Goal: Task Accomplishment & Management: Complete application form

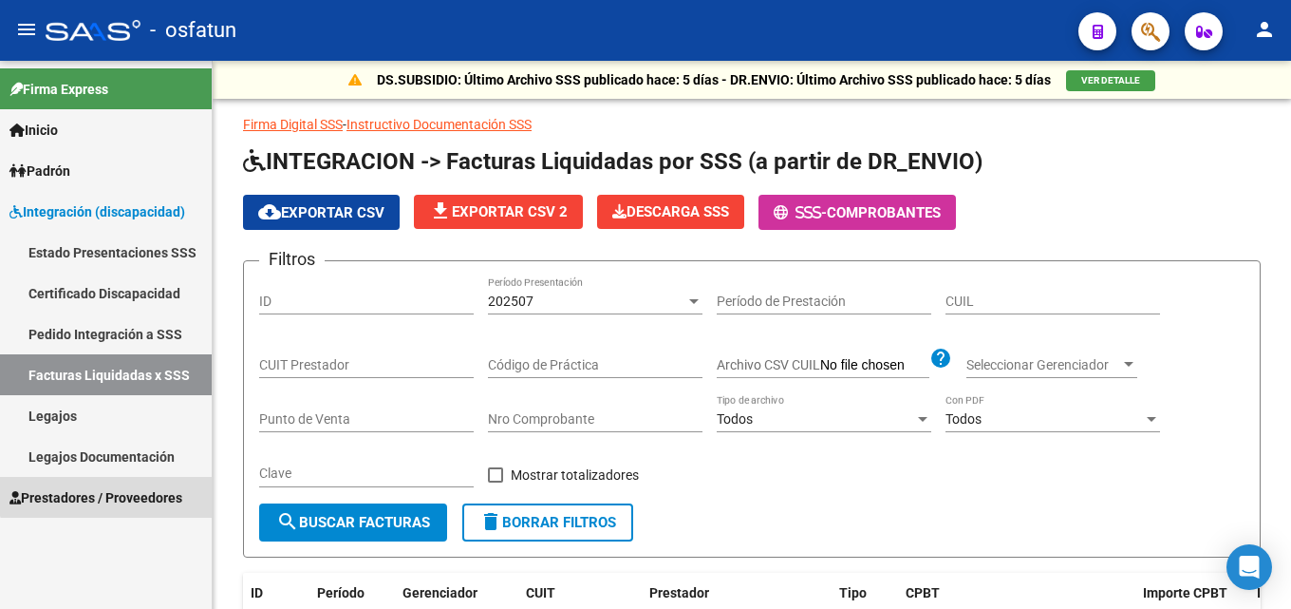
click at [124, 489] on span "Prestadores / Proveedores" at bounding box center [95, 497] width 173 height 21
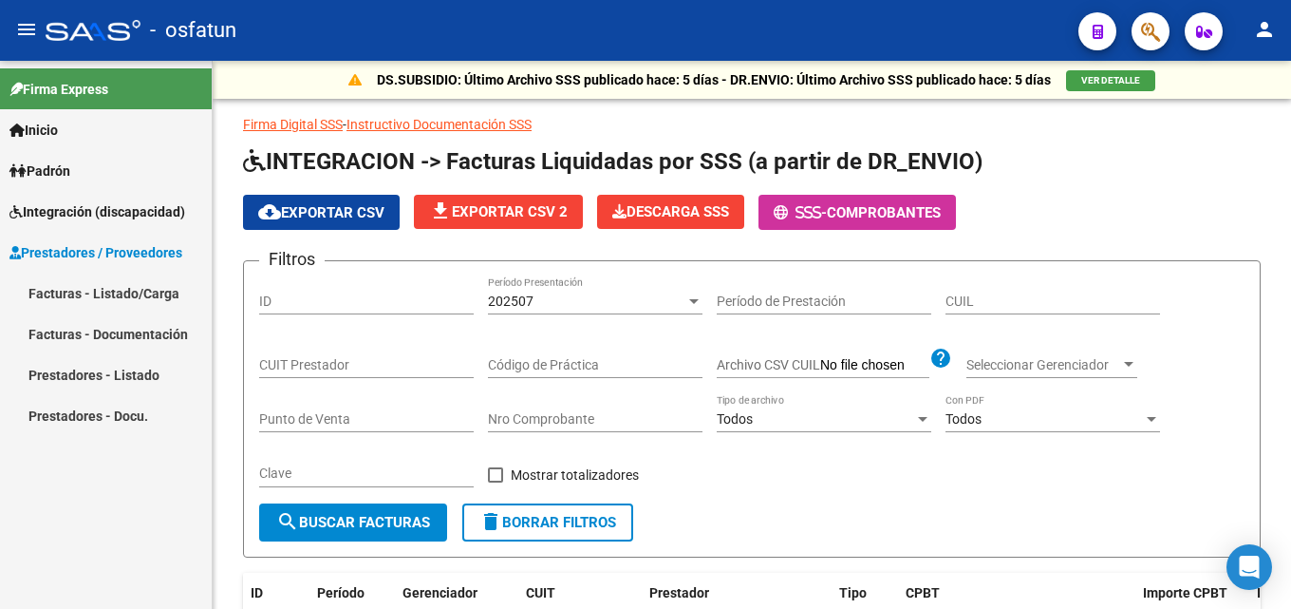
click at [93, 289] on link "Facturas - Listado/Carga" at bounding box center [106, 293] width 212 height 41
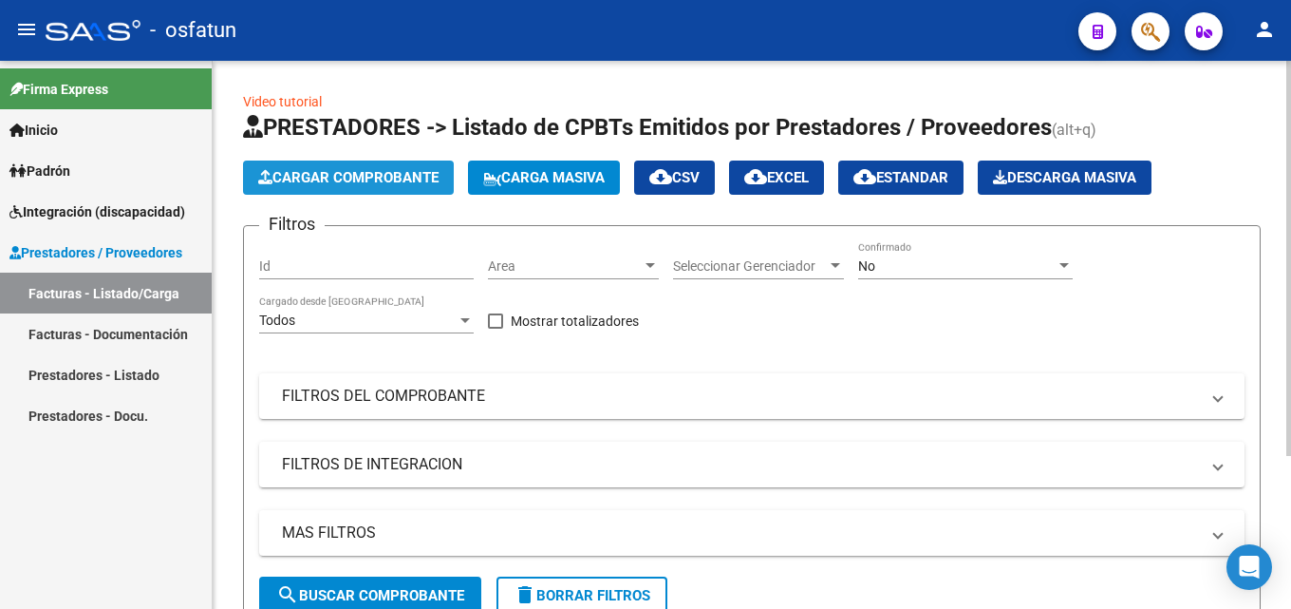
click at [316, 177] on span "Cargar Comprobante" at bounding box center [348, 177] width 180 height 17
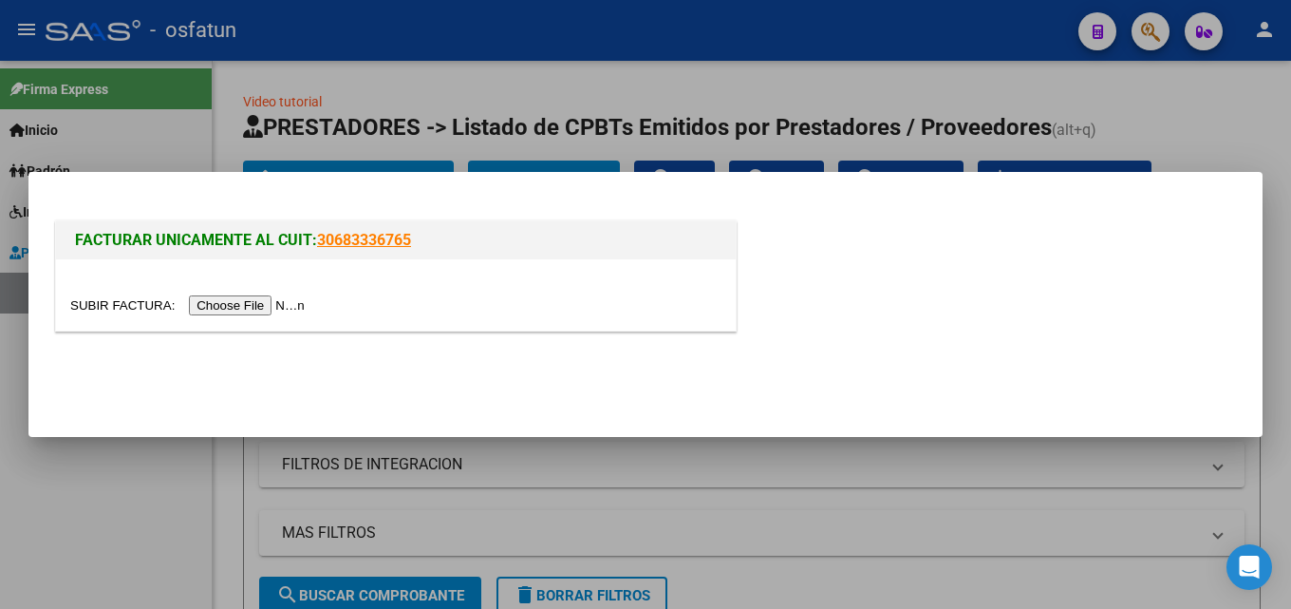
click at [257, 308] on input "file" at bounding box center [190, 305] width 240 height 20
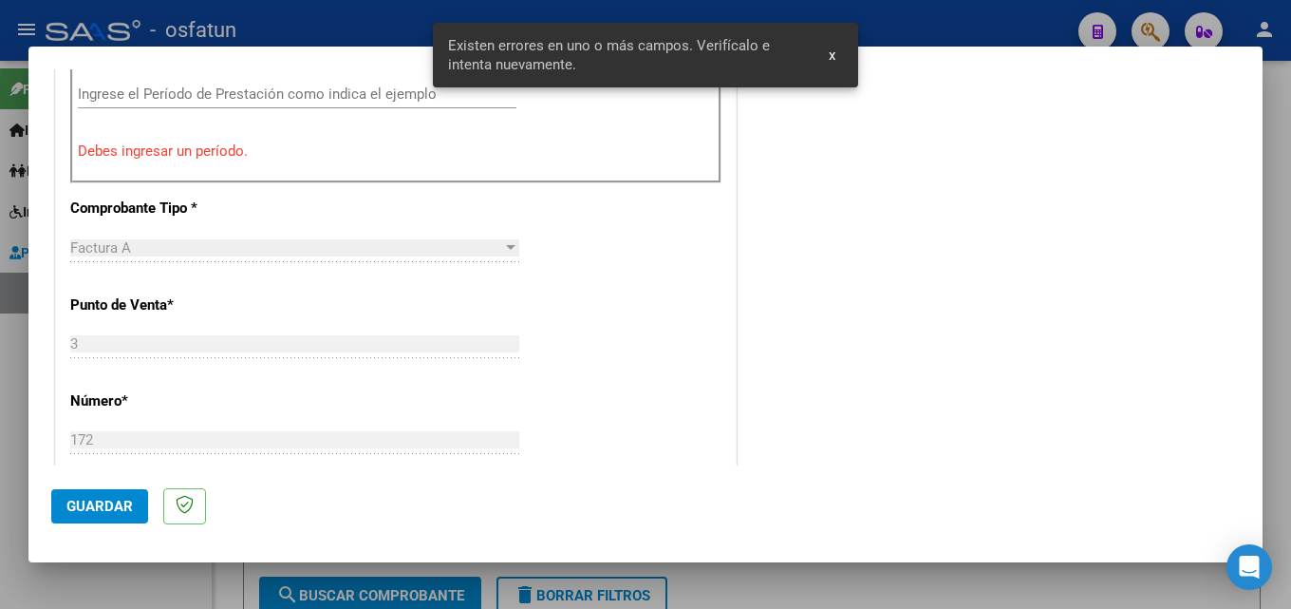
scroll to position [644, 0]
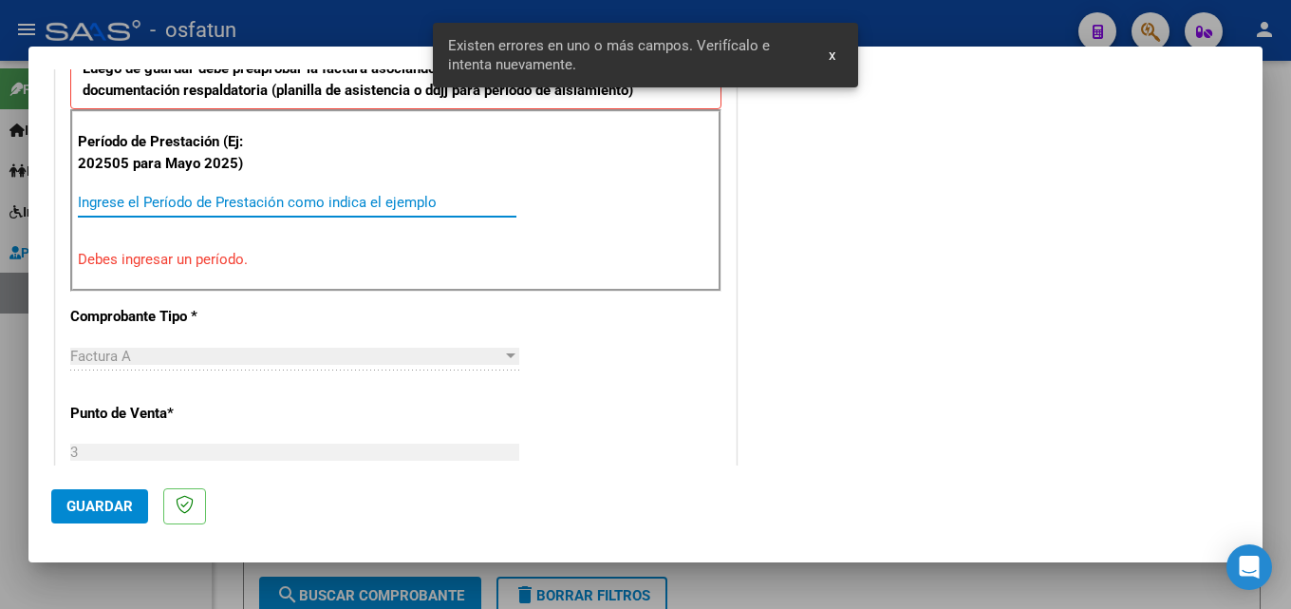
click at [208, 207] on input "Ingrese el Período de Prestación como indica el ejemplo" at bounding box center [297, 202] width 439 height 17
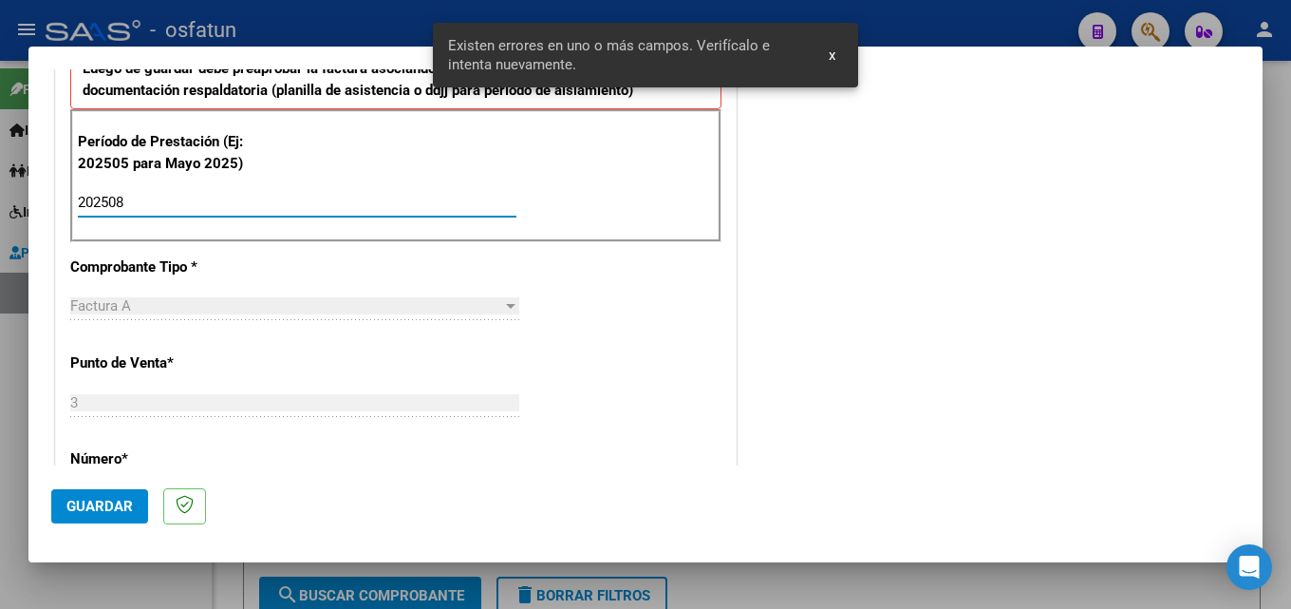
type input "202508"
click at [113, 518] on button "Guardar" at bounding box center [99, 506] width 97 height 34
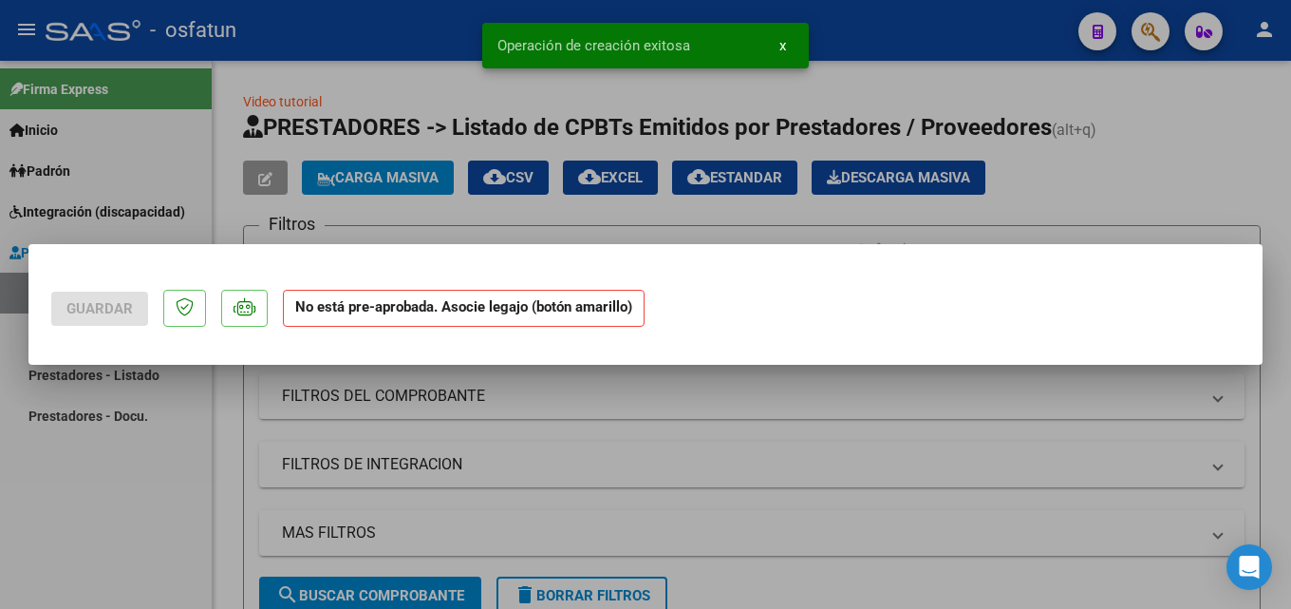
scroll to position [0, 0]
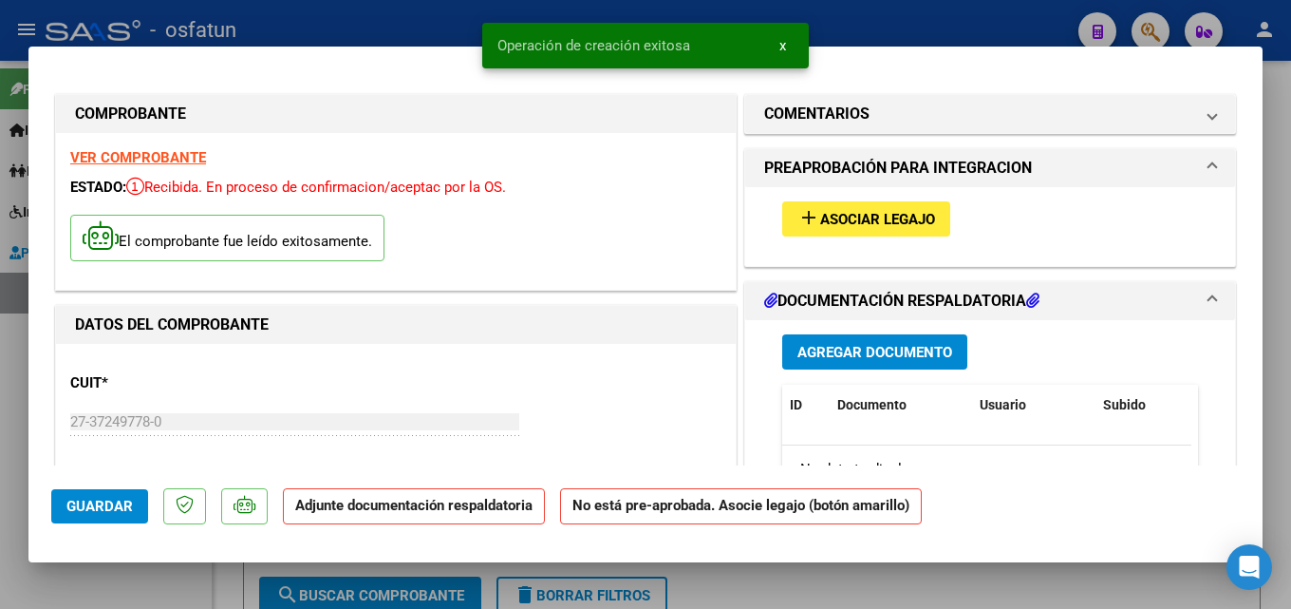
click at [866, 345] on span "Agregar Documento" at bounding box center [875, 352] width 155 height 17
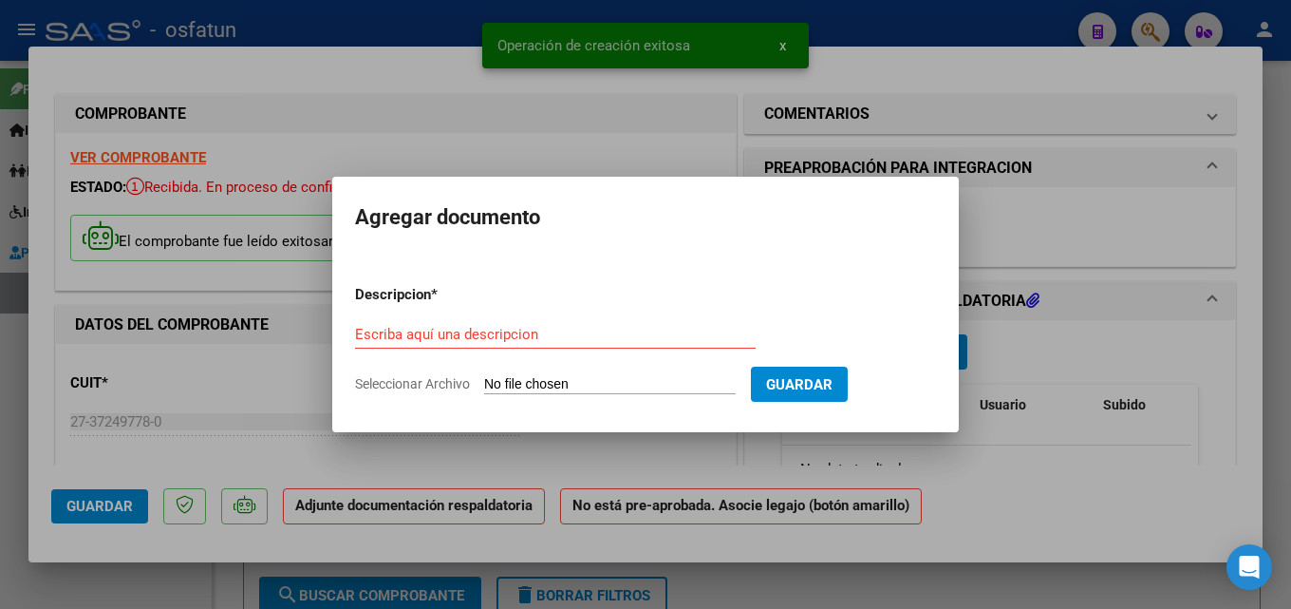
click at [473, 324] on div "Escriba aquí una descripcion" at bounding box center [555, 334] width 401 height 28
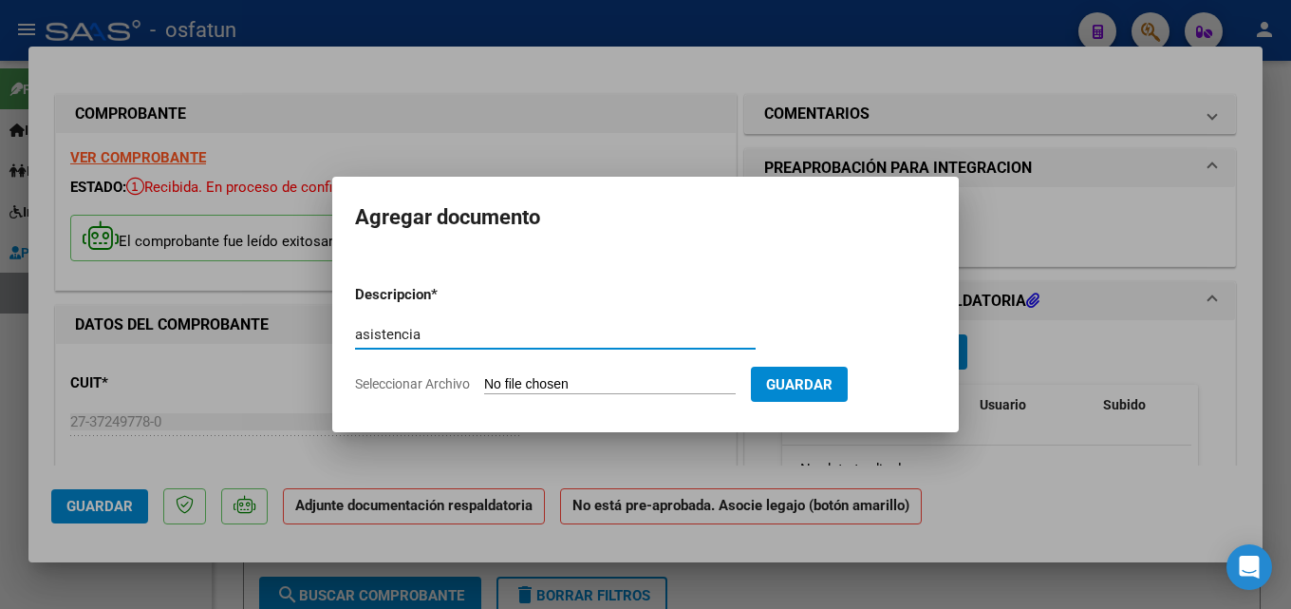
type input "asistencia"
click at [542, 381] on input "Seleccionar Archivo" at bounding box center [610, 385] width 252 height 18
click at [565, 389] on input "Seleccionar Archivo" at bounding box center [610, 385] width 252 height 18
type input "C:\fakepath\[PERSON_NAME] [PERSON_NAME] Agosto (002).jpg"
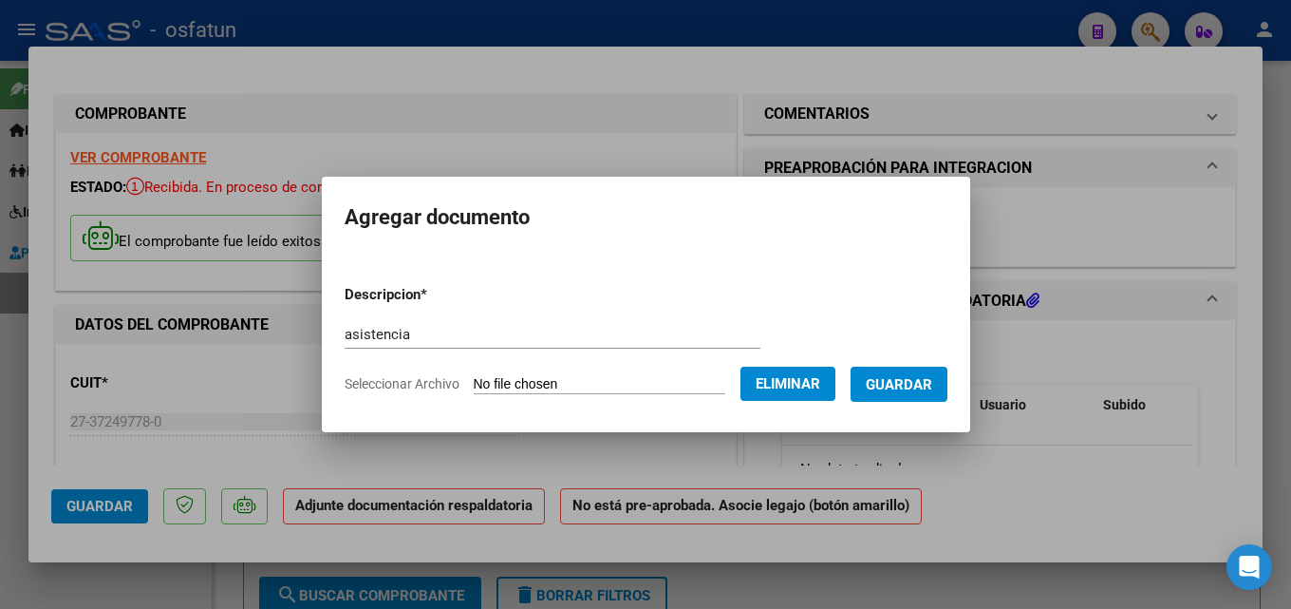
click at [921, 395] on button "Guardar" at bounding box center [899, 384] width 97 height 35
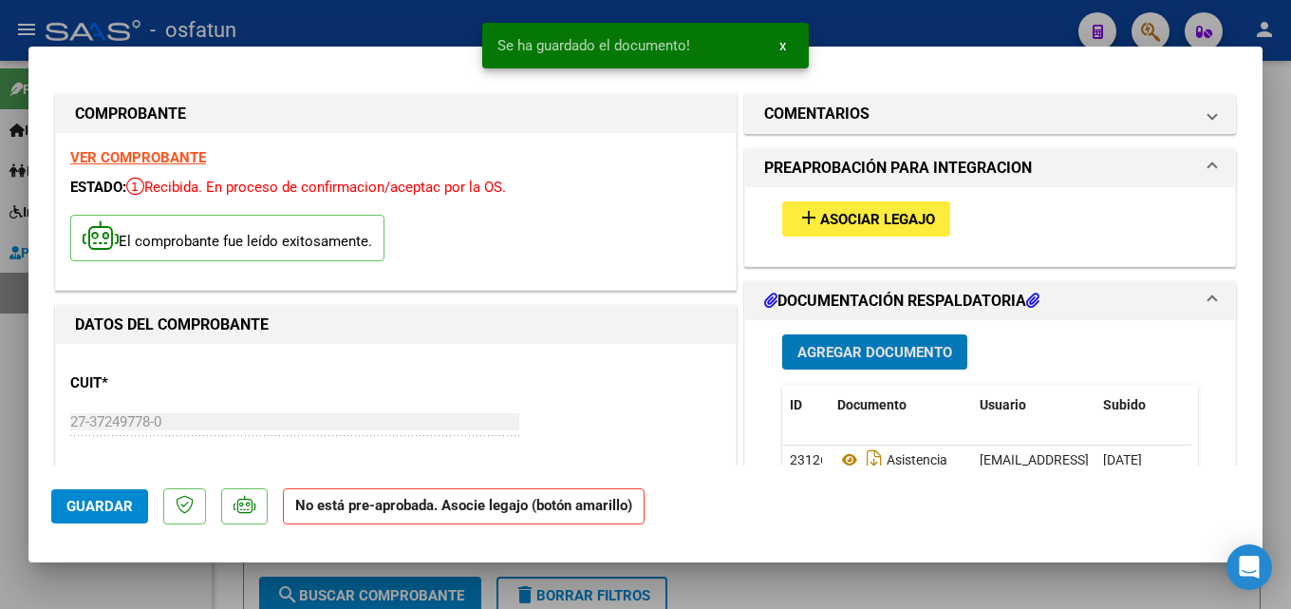
click at [873, 219] on span "Asociar Legajo" at bounding box center [877, 219] width 115 height 17
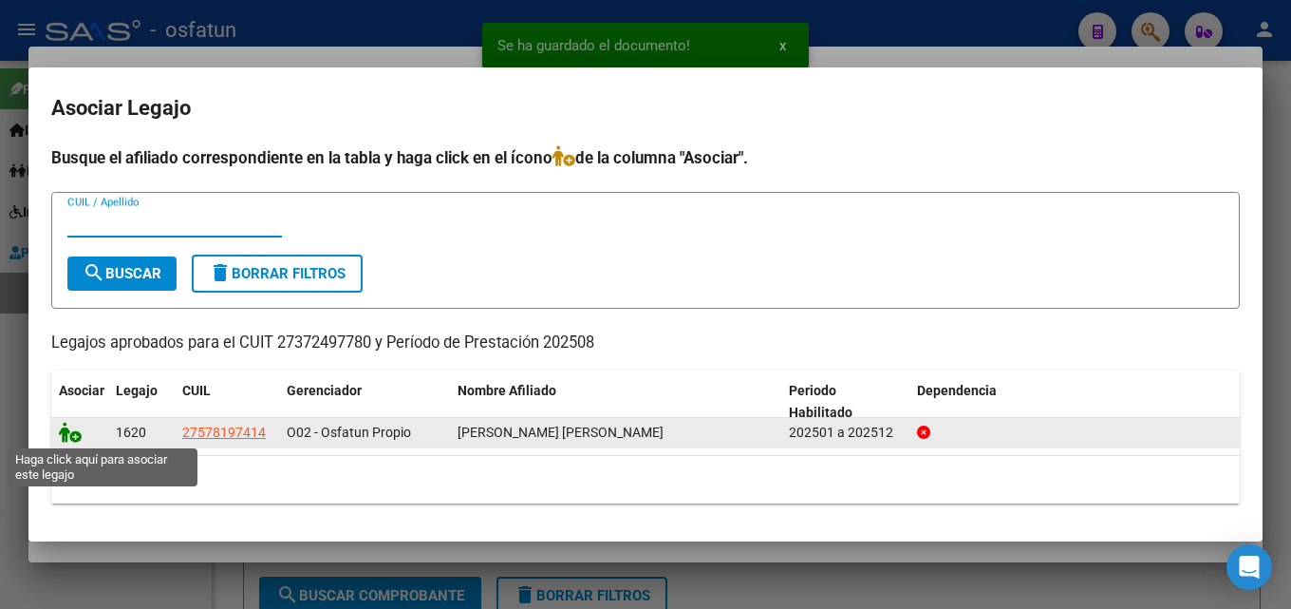
click at [80, 432] on icon at bounding box center [70, 432] width 23 height 21
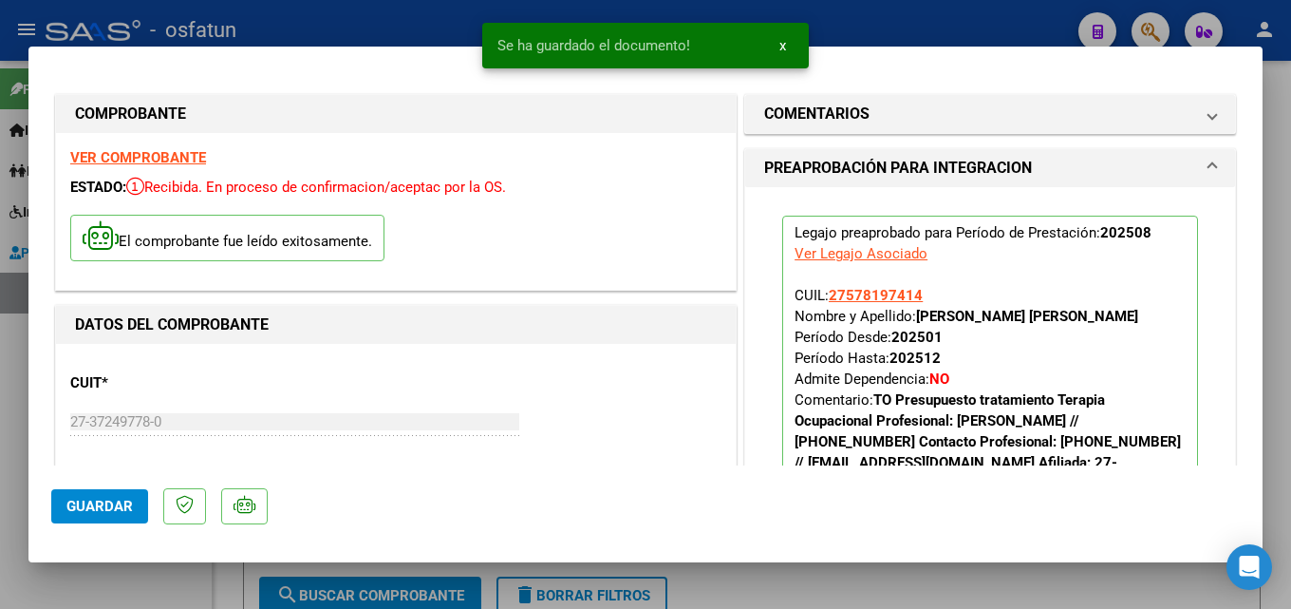
click at [121, 498] on span "Guardar" at bounding box center [99, 506] width 66 height 17
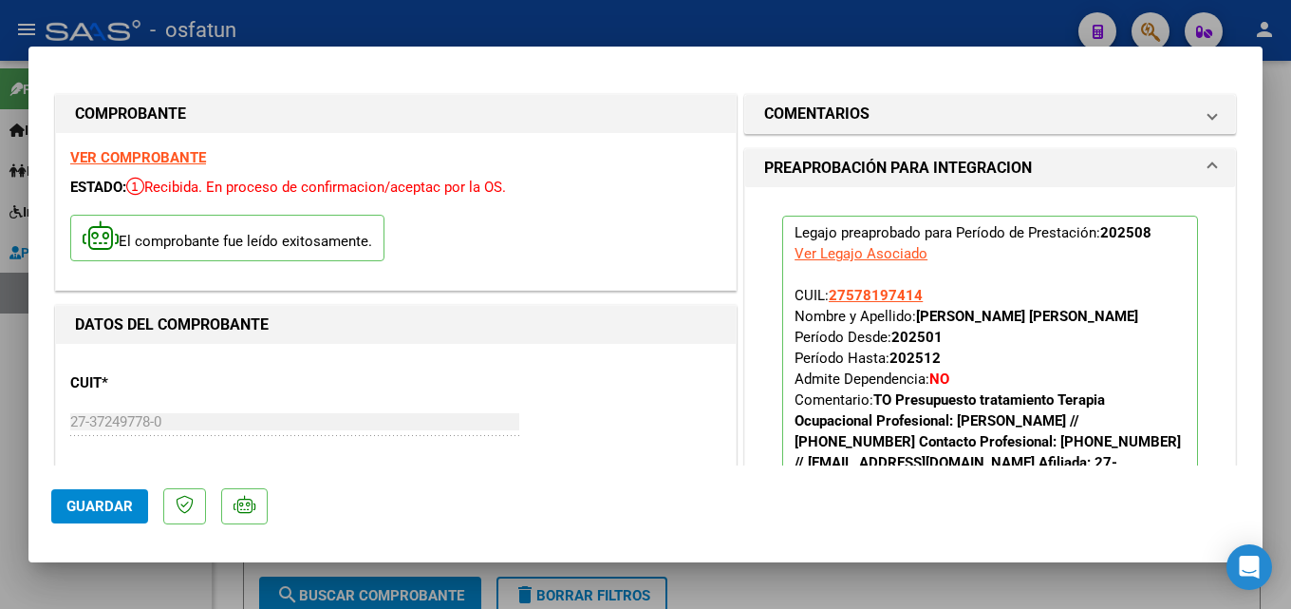
click at [125, 504] on span "Guardar" at bounding box center [99, 506] width 66 height 17
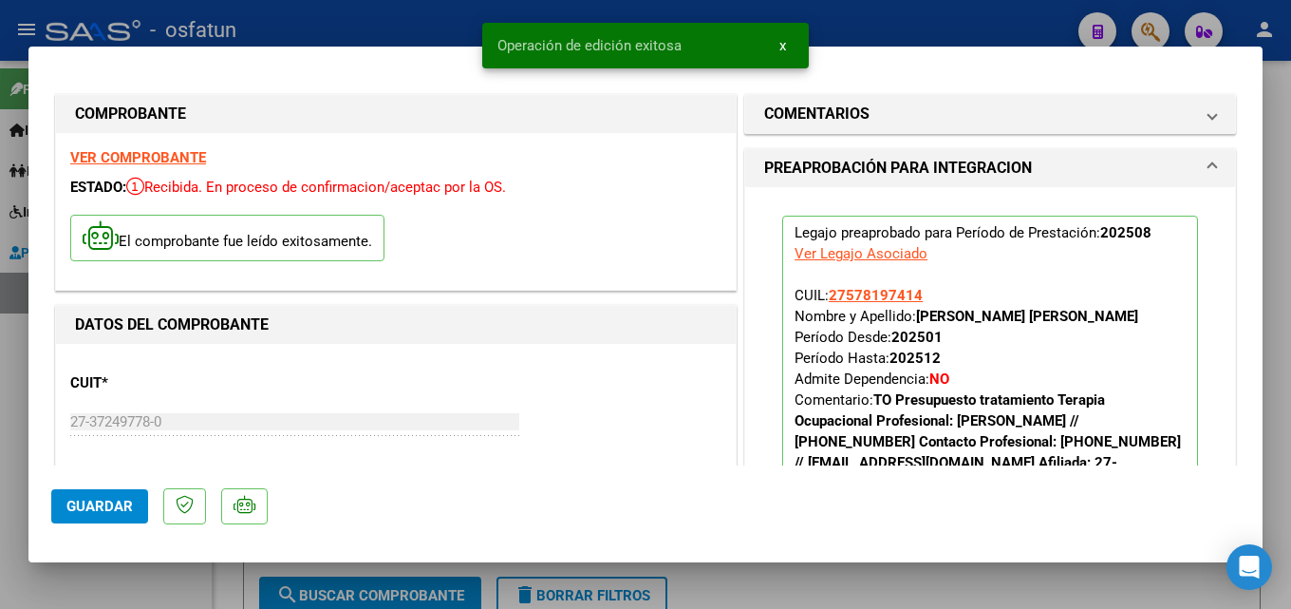
click at [856, 32] on div at bounding box center [645, 304] width 1291 height 609
type input "$ 0,00"
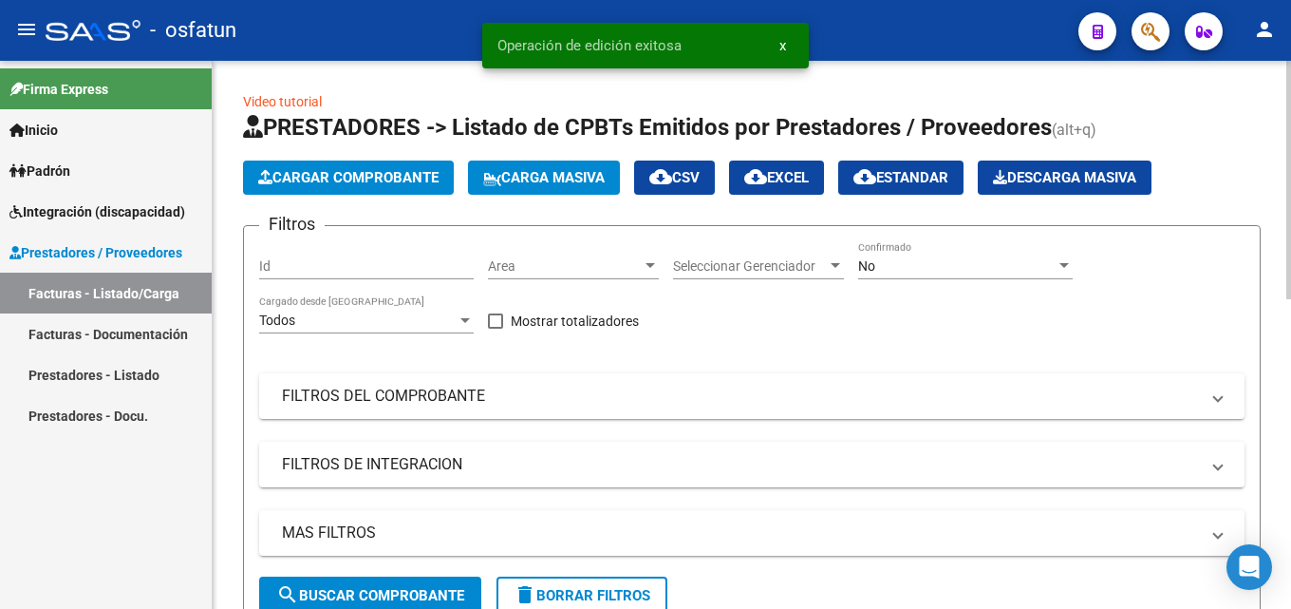
click at [330, 177] on span "Cargar Comprobante" at bounding box center [348, 177] width 180 height 17
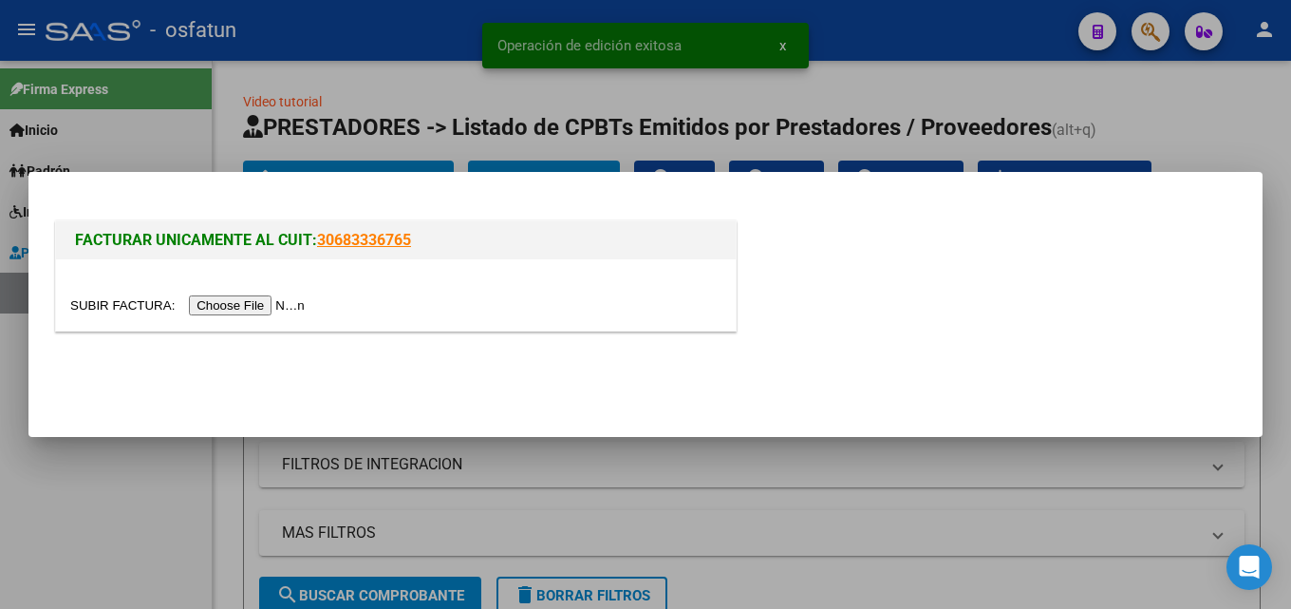
click at [272, 299] on input "file" at bounding box center [190, 305] width 240 height 20
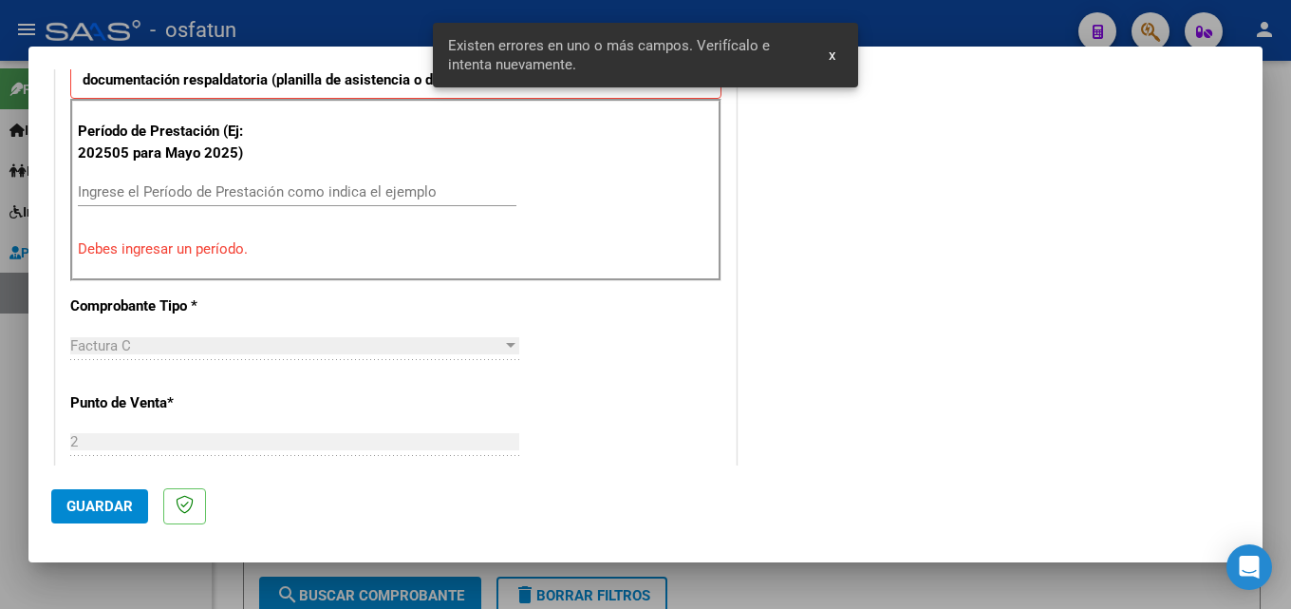
scroll to position [652, 0]
click at [222, 198] on input "Ingrese el Período de Prestación como indica el ejemplo" at bounding box center [297, 193] width 439 height 17
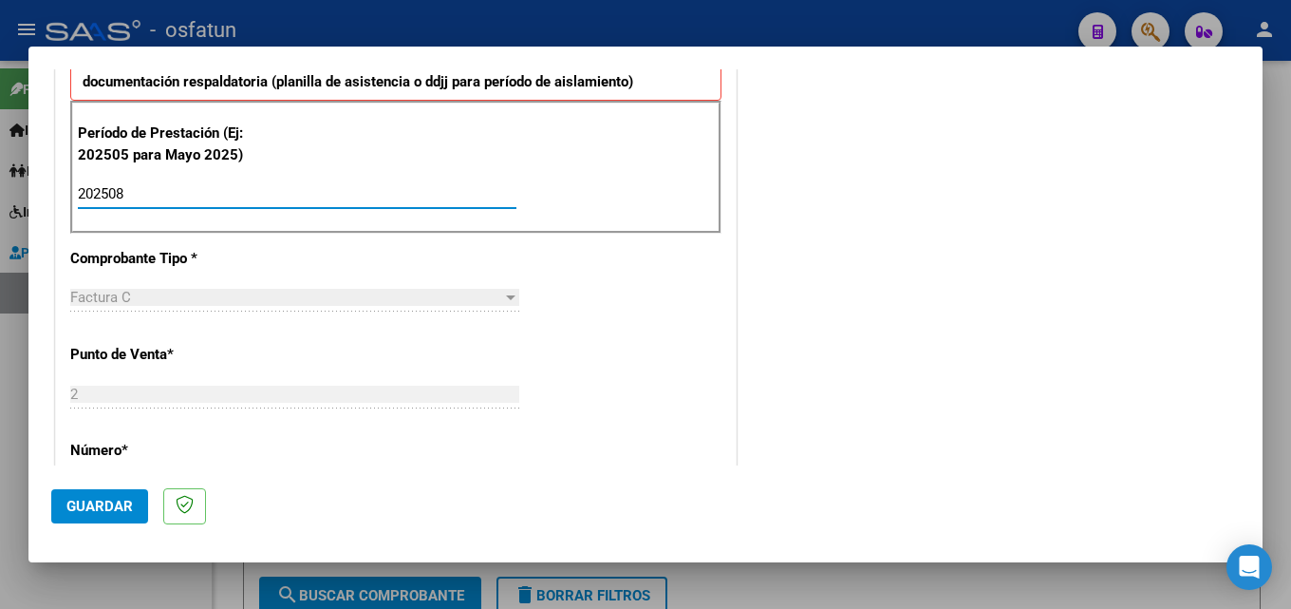
type input "202508"
click at [109, 510] on span "Guardar" at bounding box center [99, 506] width 66 height 17
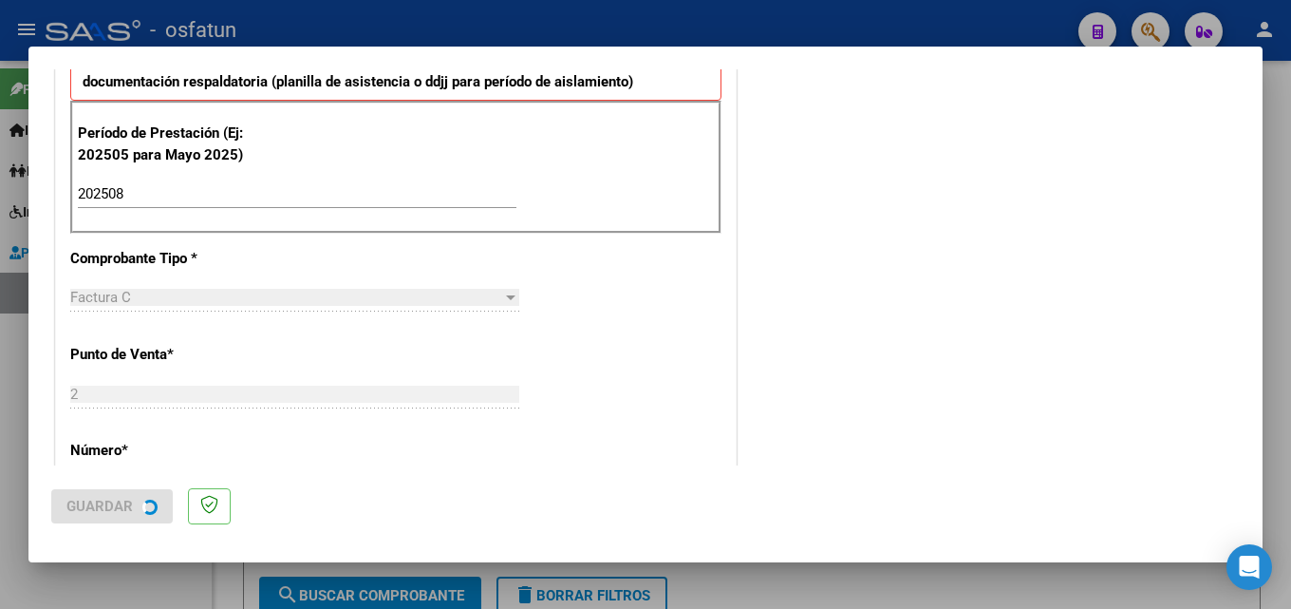
scroll to position [0, 0]
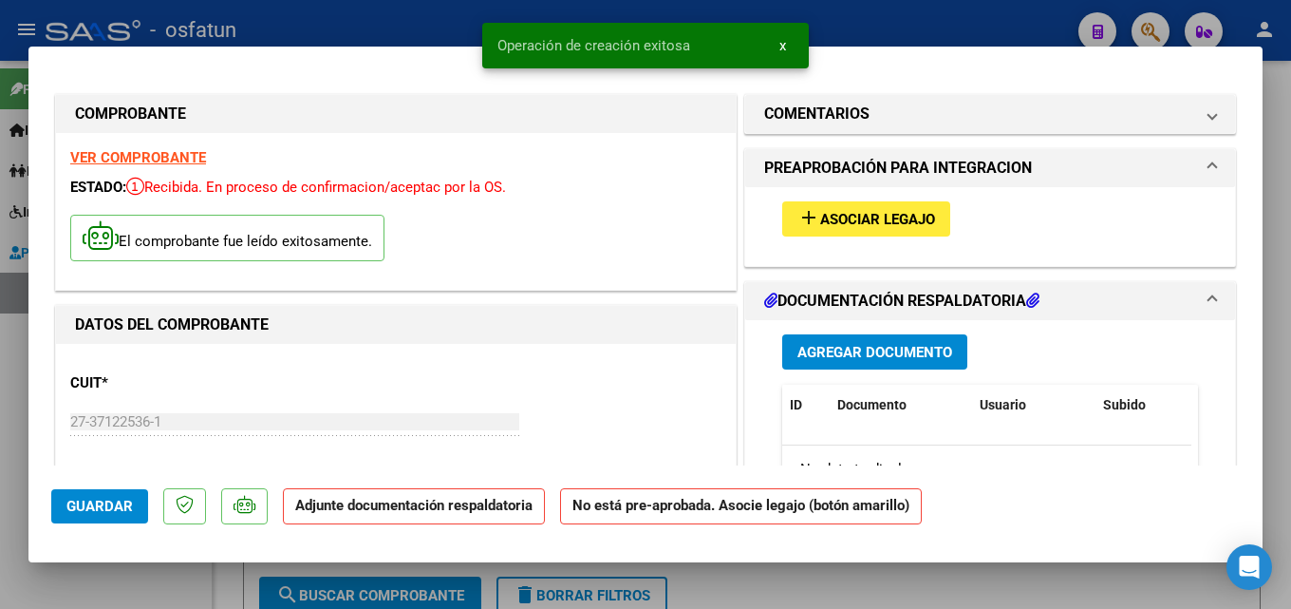
click at [857, 348] on span "Agregar Documento" at bounding box center [875, 352] width 155 height 17
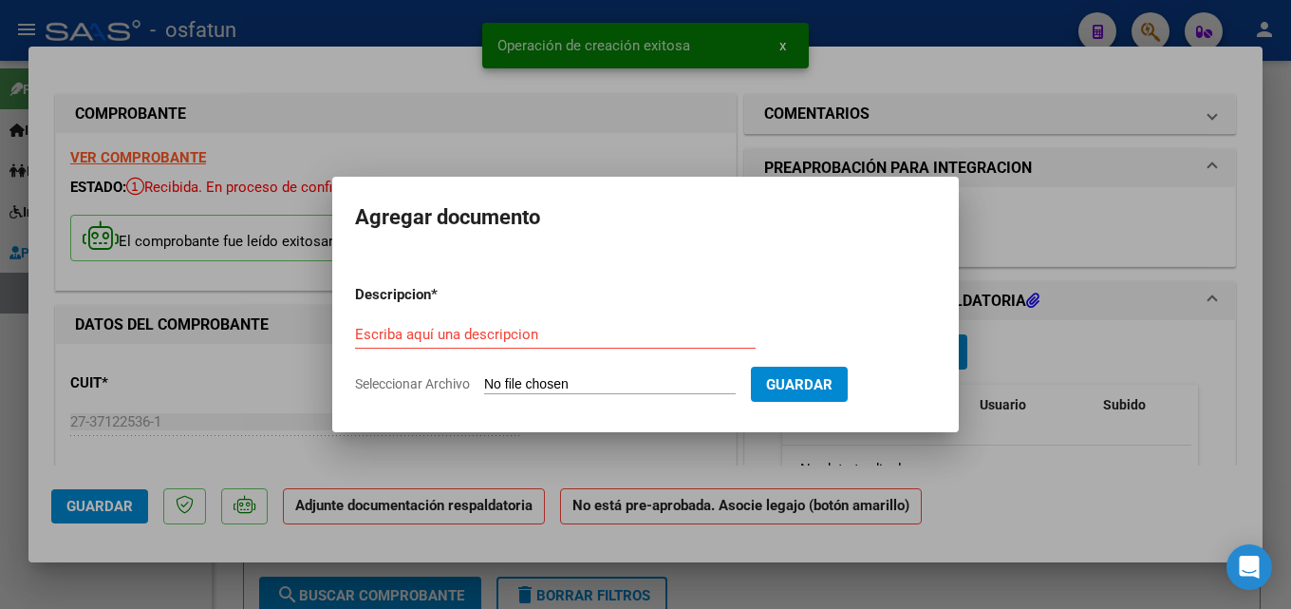
click at [407, 312] on form "Descripcion * Escriba aquí una descripcion Seleccionar Archivo Guardar" at bounding box center [645, 339] width 581 height 139
click at [442, 341] on input "Escriba aquí una descripcion" at bounding box center [555, 334] width 401 height 17
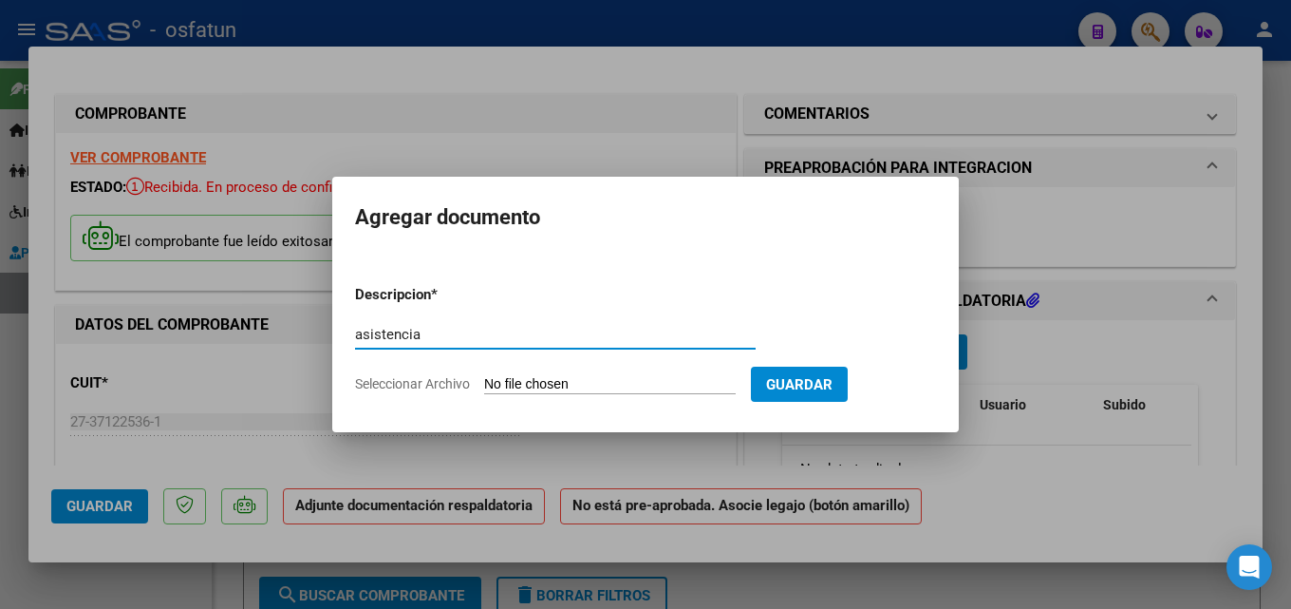
type input "asistencia"
click at [579, 386] on input "Seleccionar Archivo" at bounding box center [610, 385] width 252 height 18
type input "C:\fakepath\Escurra [DATE].pdf"
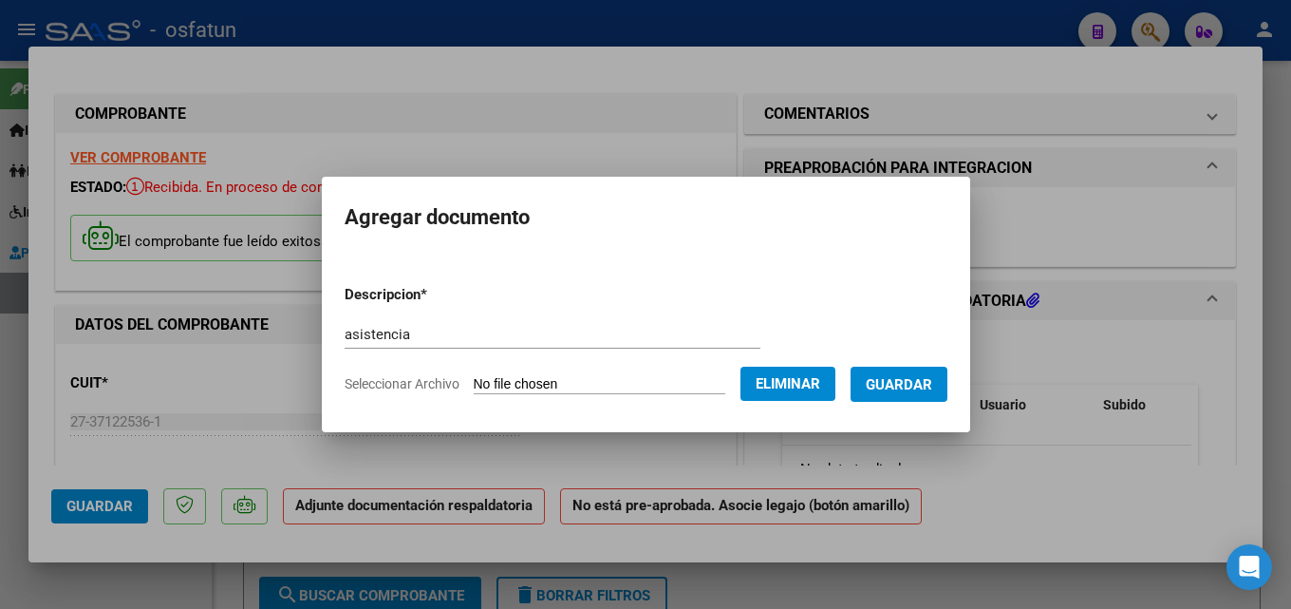
click at [919, 386] on span "Guardar" at bounding box center [899, 384] width 66 height 17
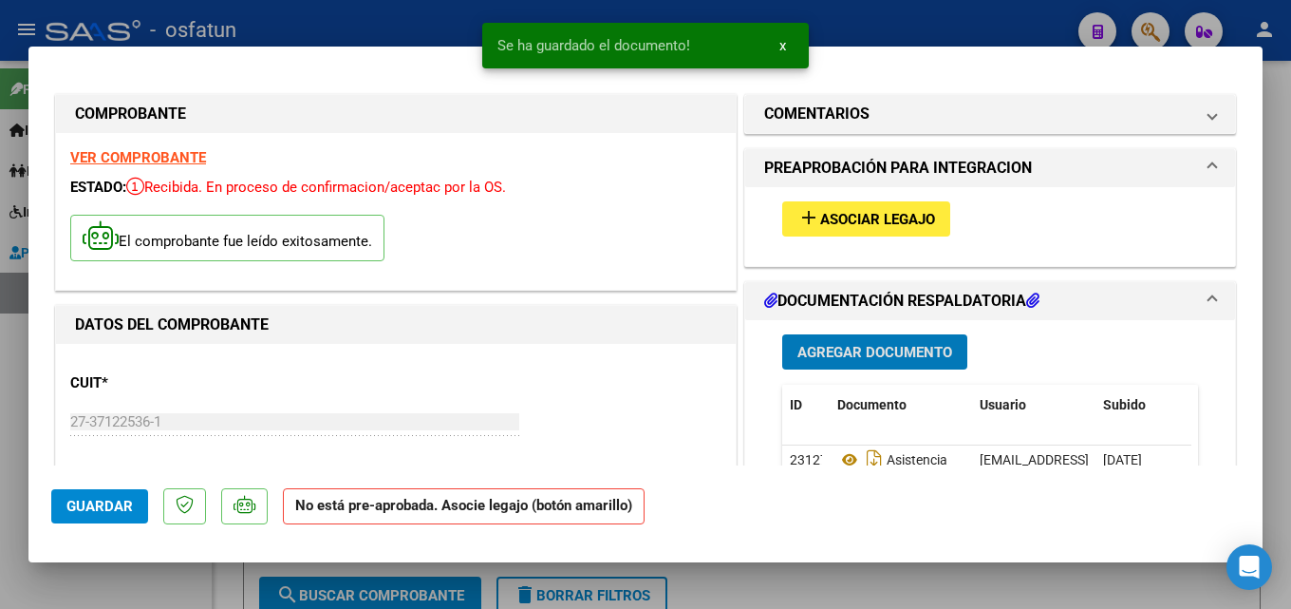
click at [912, 362] on button "Agregar Documento" at bounding box center [874, 351] width 185 height 35
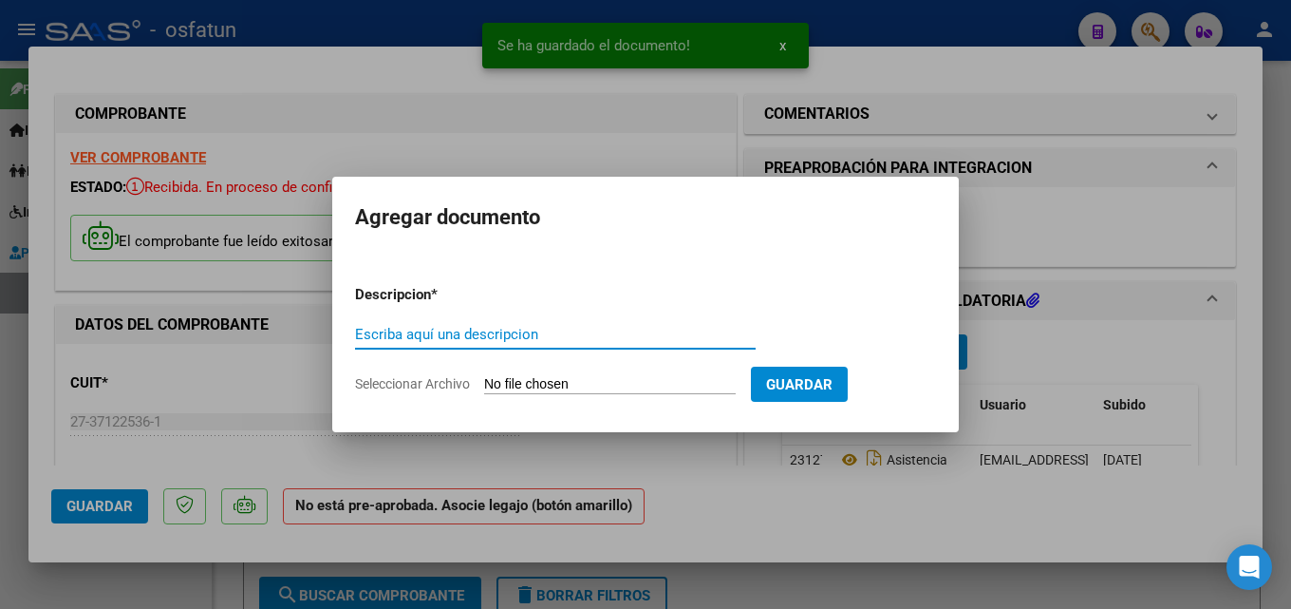
click at [440, 334] on input "Escriba aquí una descripcion" at bounding box center [555, 334] width 401 height 17
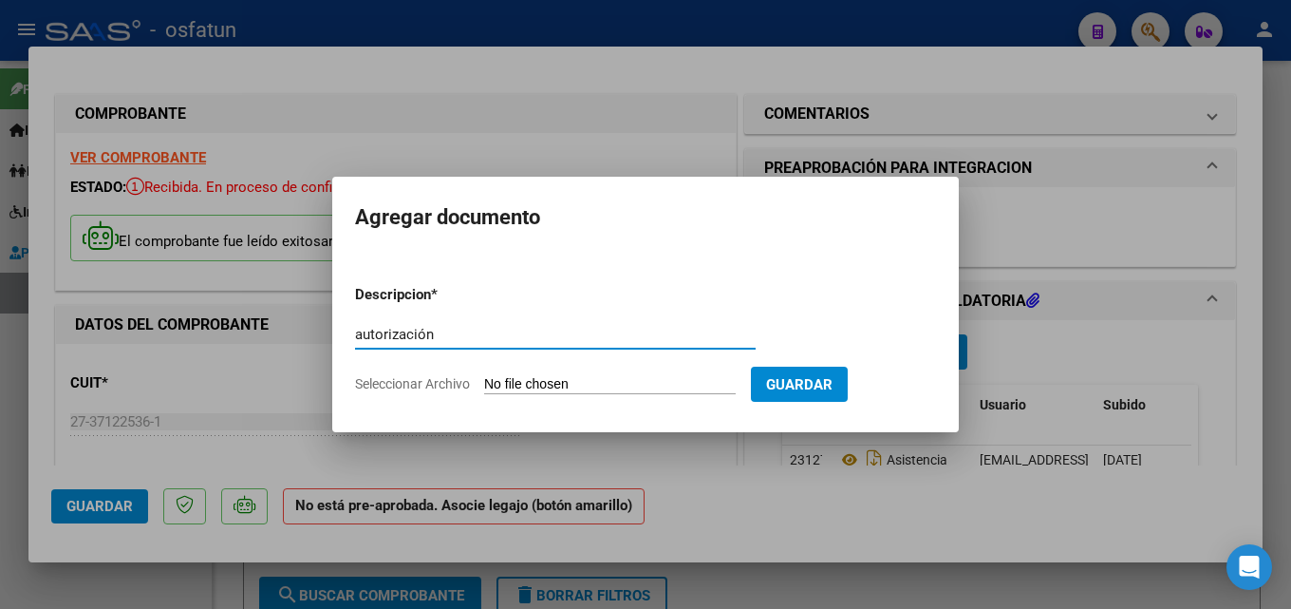
type input "autorización"
click at [551, 387] on input "Seleccionar Archivo" at bounding box center [610, 385] width 252 height 18
type input "C:\fakepath\order_3304512.pdf"
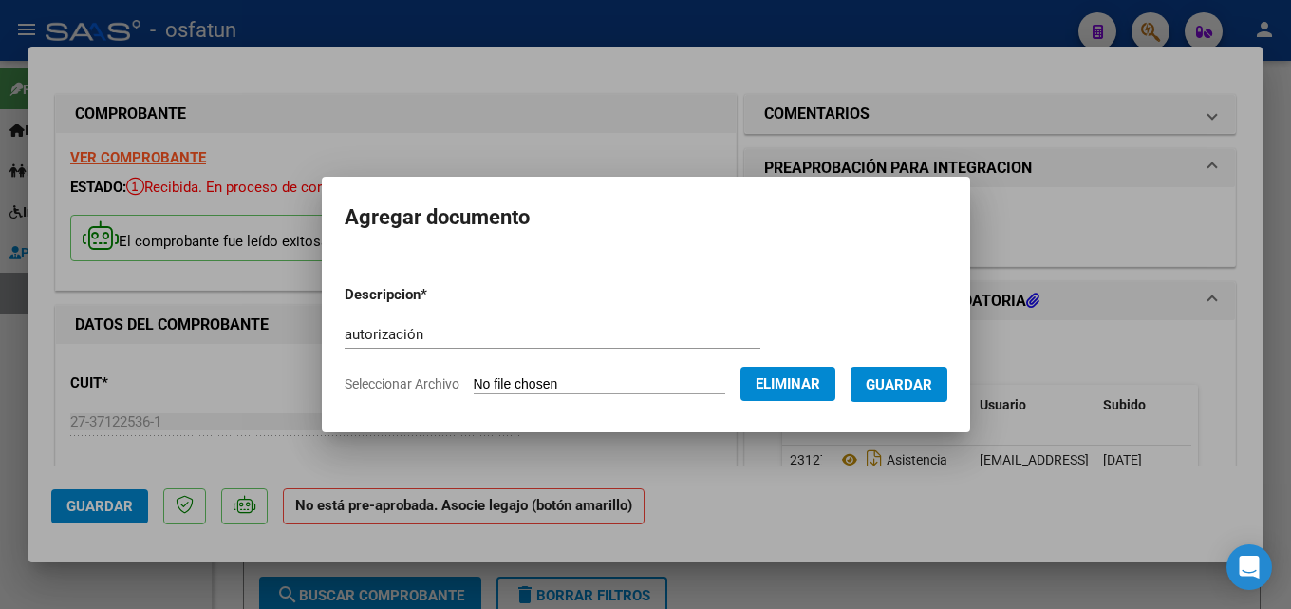
click at [902, 379] on span "Guardar" at bounding box center [899, 384] width 66 height 17
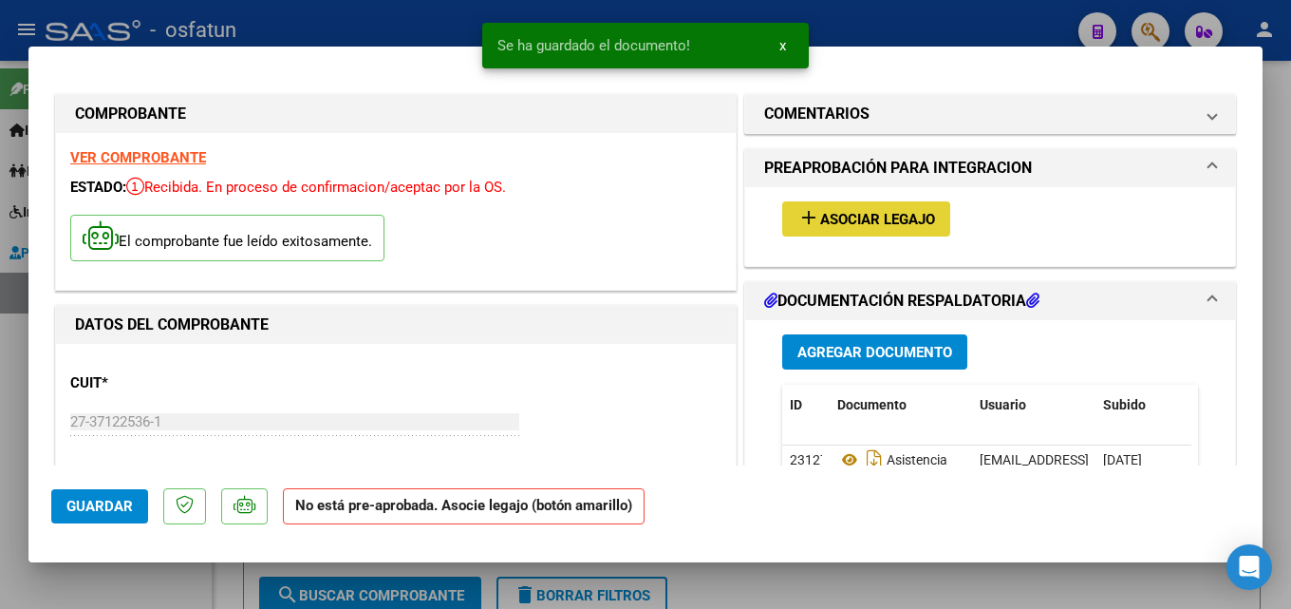
click at [871, 230] on button "add Asociar Legajo" at bounding box center [866, 218] width 168 height 35
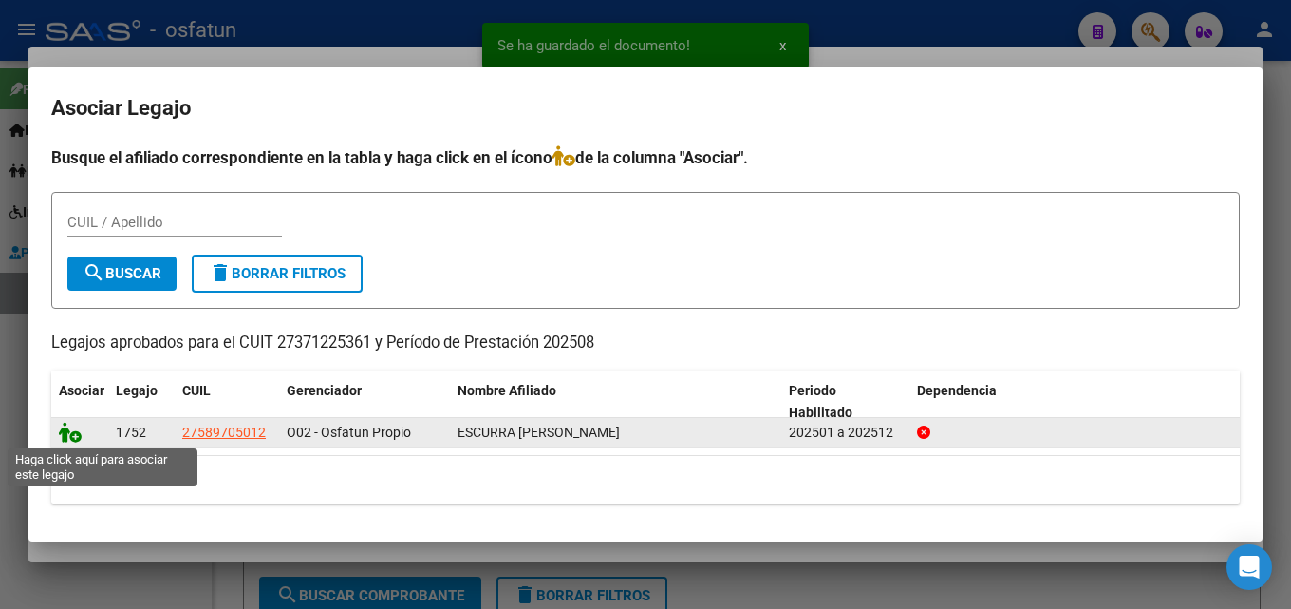
click at [76, 429] on icon at bounding box center [70, 432] width 23 height 21
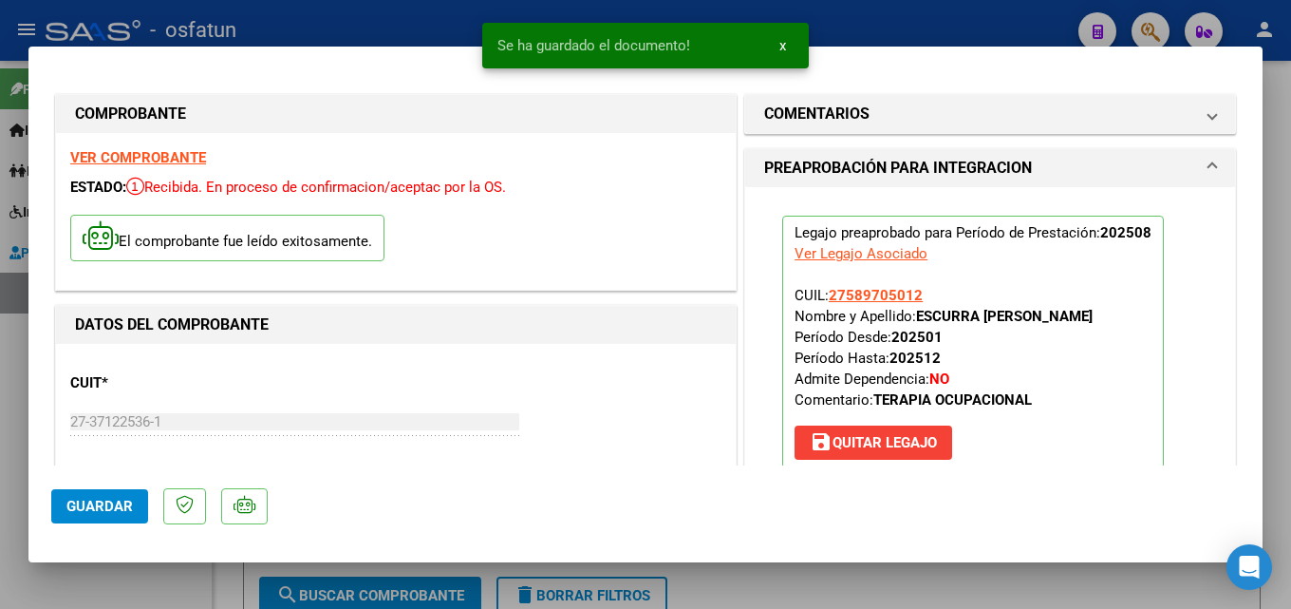
click at [134, 517] on button "Guardar" at bounding box center [99, 506] width 97 height 34
click at [893, 9] on div at bounding box center [645, 304] width 1291 height 609
type input "$ 0,00"
